Goal: Download file/media

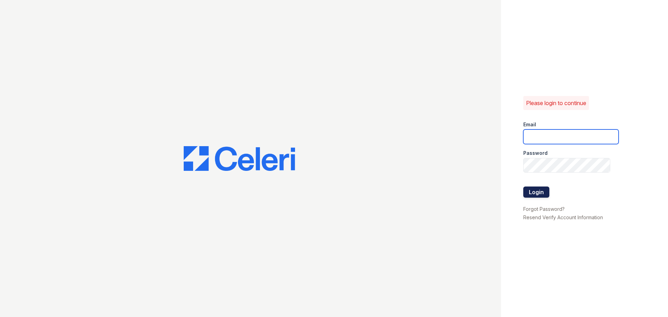
type input "arioso.pm@cafmanagement.com"
click at [543, 193] on button "Login" at bounding box center [536, 191] width 26 height 11
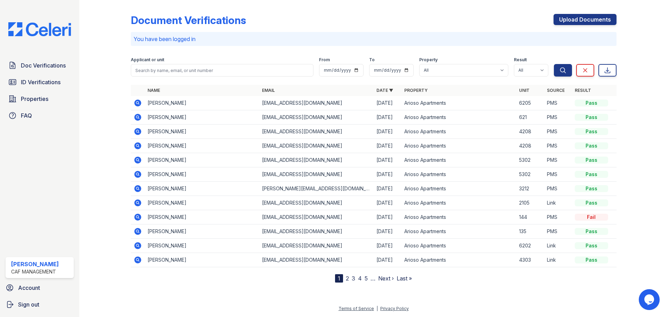
click at [137, 173] on icon at bounding box center [137, 174] width 2 height 2
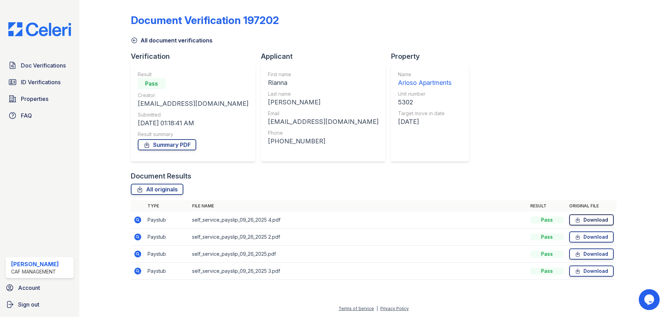
click at [595, 220] on link "Download" at bounding box center [591, 219] width 45 height 11
